Goal: Task Accomplishment & Management: Manage account settings

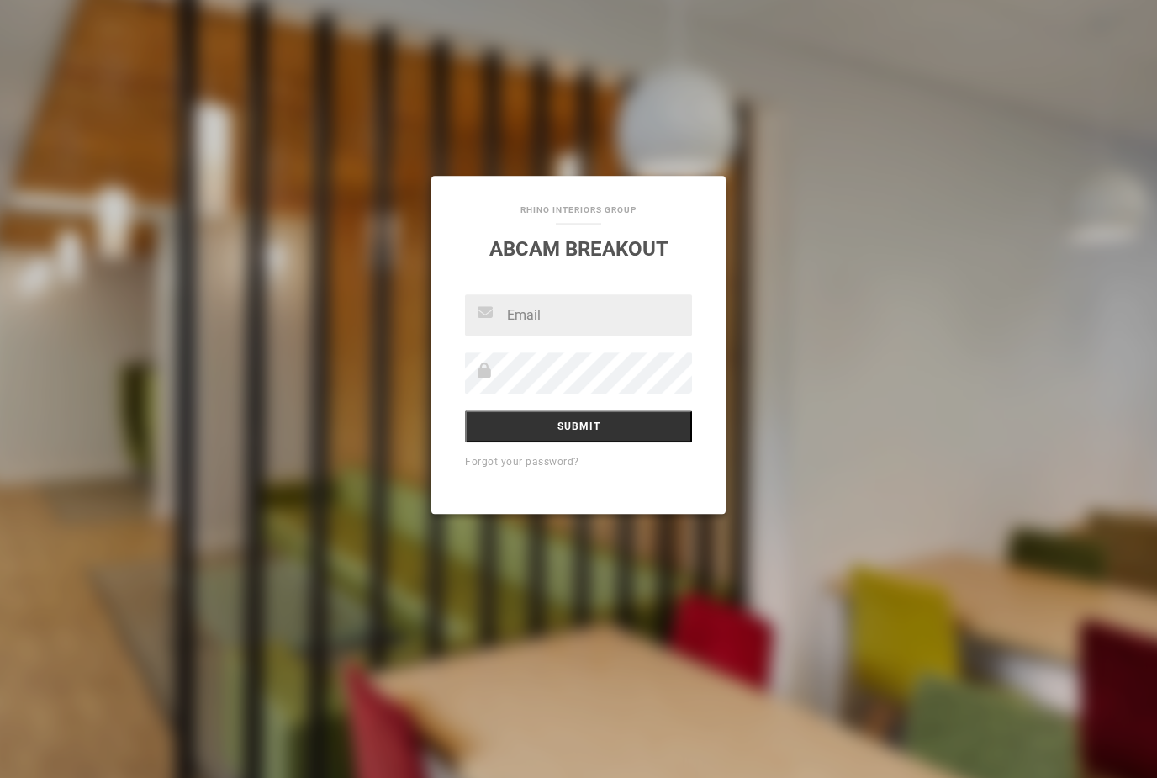
click at [539, 313] on input "text" at bounding box center [578, 314] width 227 height 41
type input "[EMAIL_ADDRESS][DOMAIN_NAME]"
click at [579, 428] on input "Submit" at bounding box center [578, 426] width 227 height 32
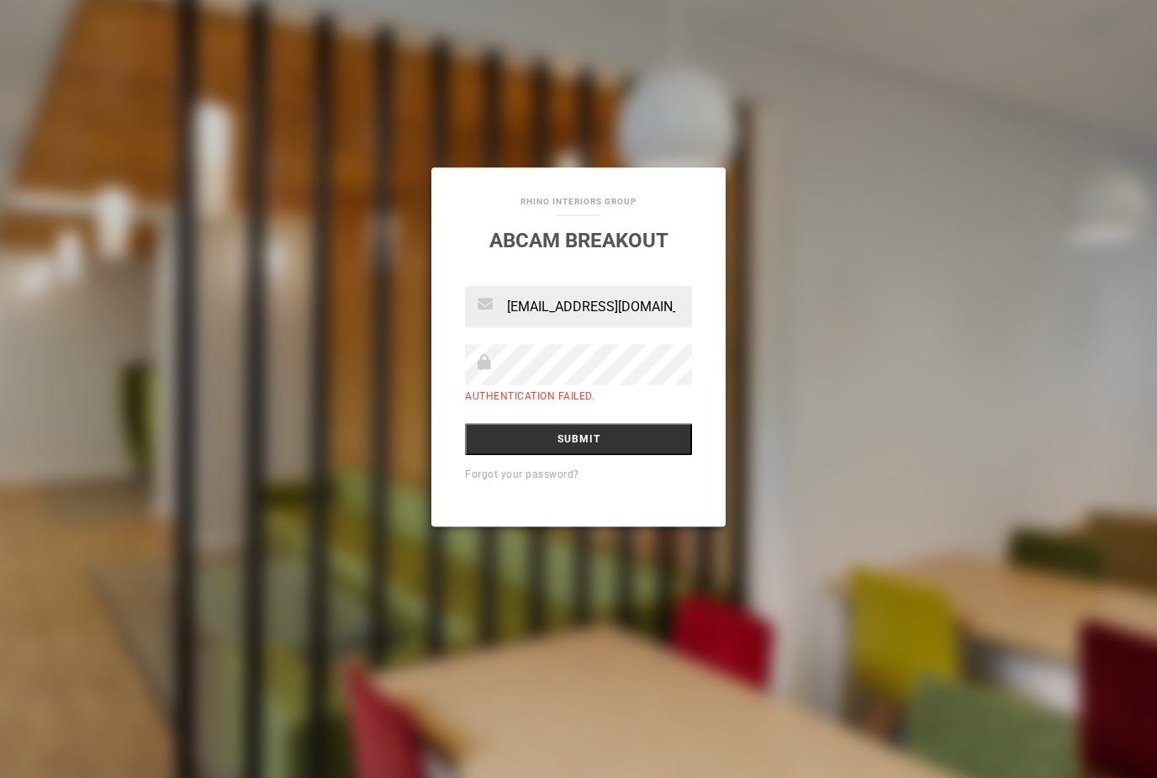
click at [586, 431] on input "Submit" at bounding box center [578, 439] width 227 height 32
click at [601, 436] on input "Submit" at bounding box center [578, 439] width 227 height 32
